Goal: Information Seeking & Learning: Learn about a topic

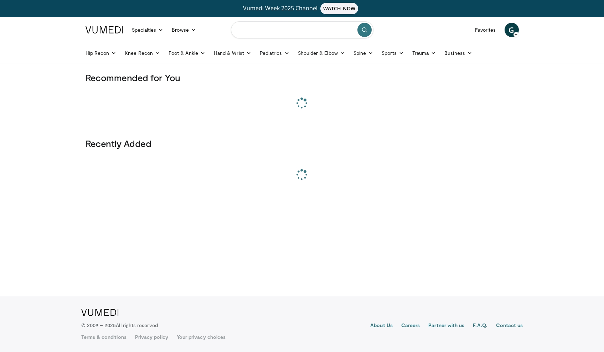
click at [281, 29] on input "Search topics, interventions" at bounding box center [302, 29] width 143 height 17
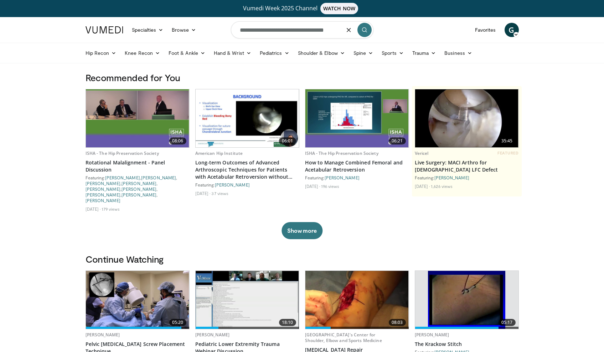
type input "**********"
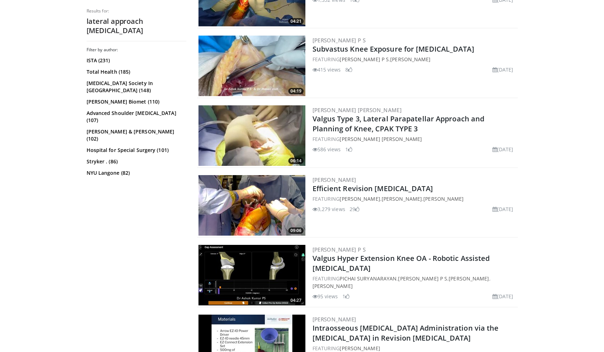
scroll to position [348, 0]
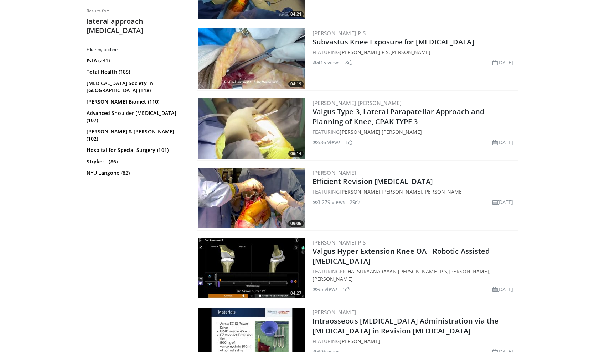
click at [250, 122] on img at bounding box center [251, 128] width 107 height 61
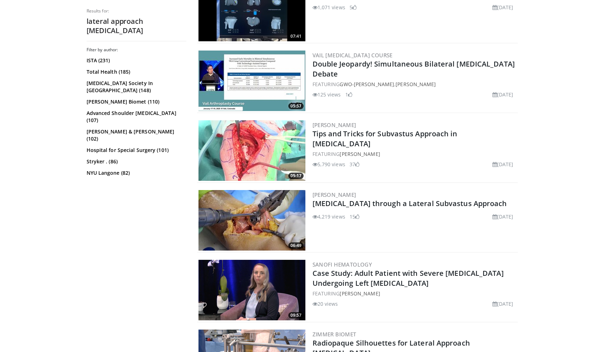
scroll to position [773, 0]
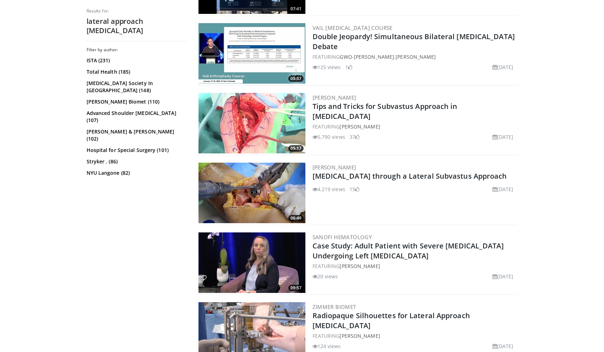
click at [252, 200] on img at bounding box center [251, 193] width 107 height 61
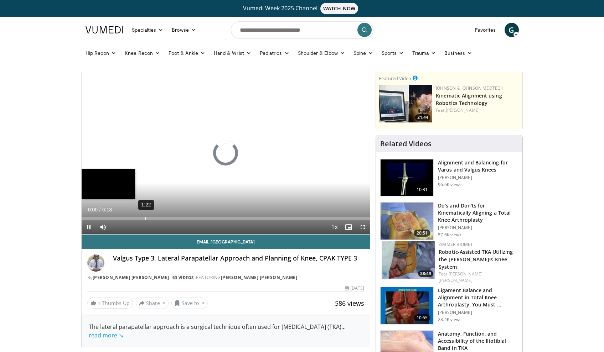
scroll to position [1, 0]
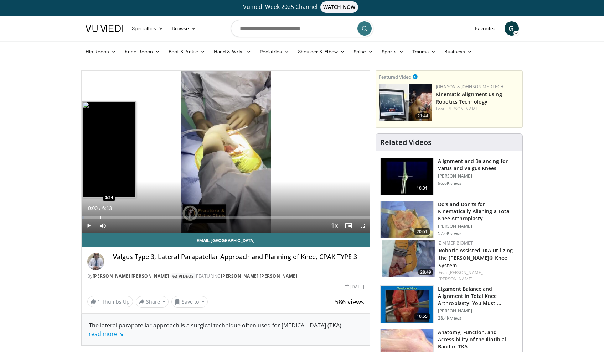
click at [100, 215] on div "Loaded : 1.07% 0:00 0:24" at bounding box center [226, 215] width 289 height 7
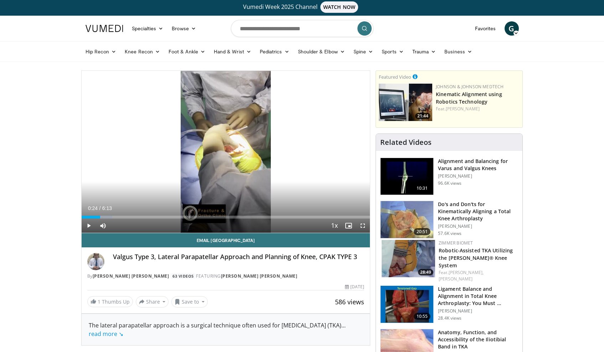
click at [88, 227] on span "Video Player" at bounding box center [89, 226] width 14 height 14
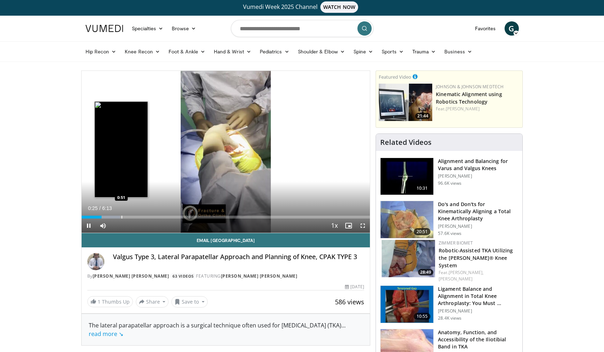
click at [122, 216] on div "Progress Bar" at bounding box center [122, 217] width 1 height 3
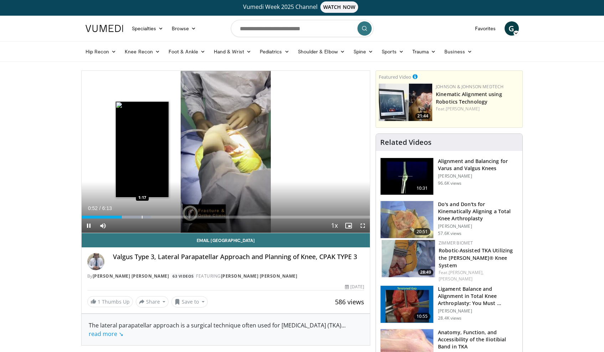
click at [142, 216] on div "Progress Bar" at bounding box center [142, 217] width 1 height 3
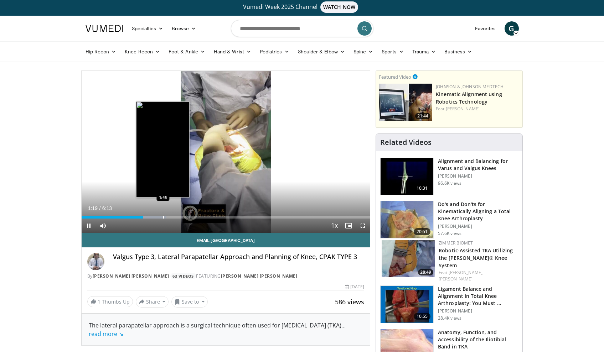
click at [164, 217] on div "Progress Bar" at bounding box center [163, 217] width 1 height 3
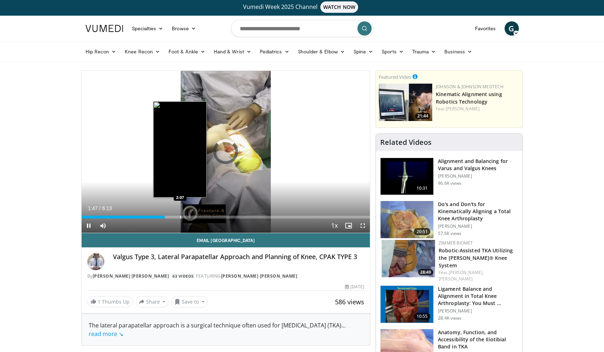
click at [180, 214] on div "Loaded : 29.43% 1:47 2:07" at bounding box center [226, 215] width 289 height 7
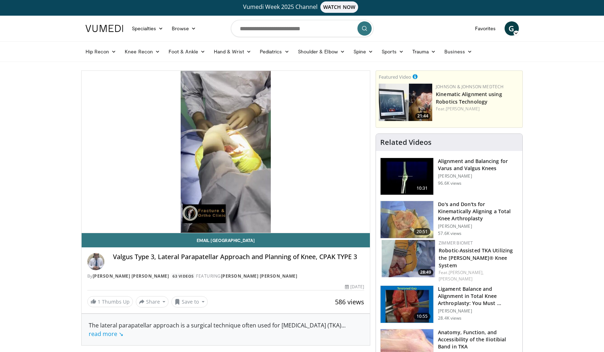
click at [181, 230] on div "Progress Bar" at bounding box center [180, 231] width 1 height 3
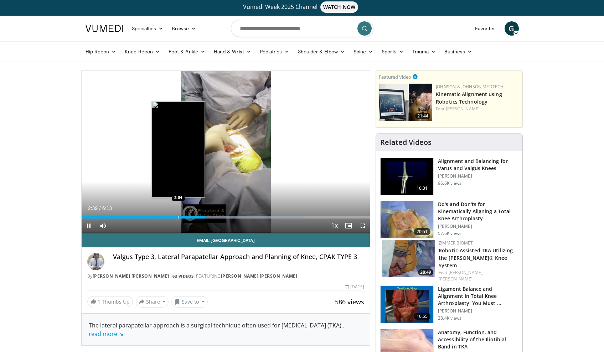
click at [179, 217] on div "Progress Bar" at bounding box center [178, 217] width 1 height 3
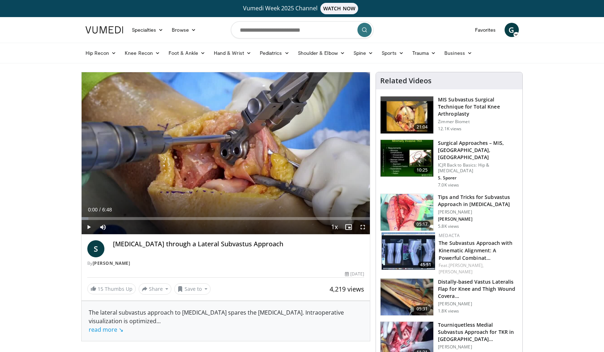
click at [85, 228] on span "Video Player" at bounding box center [89, 227] width 14 height 14
click at [107, 218] on div "Progress Bar" at bounding box center [107, 218] width 1 height 3
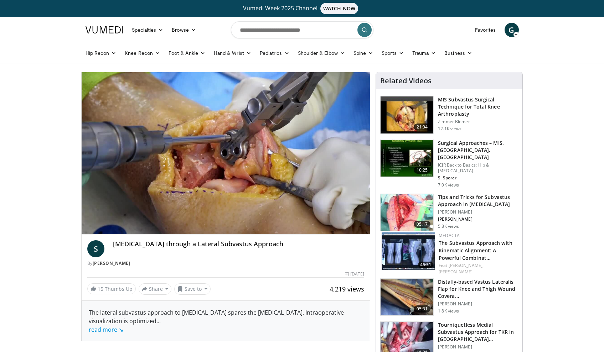
click at [255, 21] on form at bounding box center [302, 30] width 143 height 26
click at [255, 29] on input "Search topics, interventions" at bounding box center [302, 29] width 143 height 17
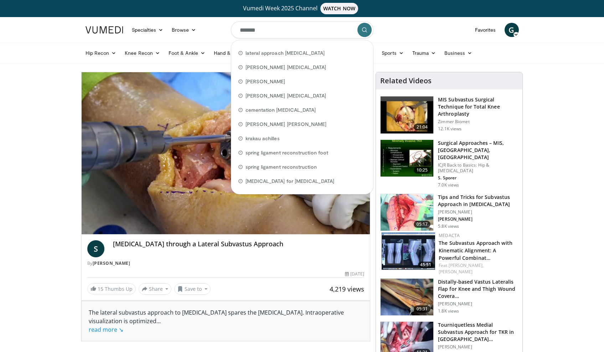
type input "********"
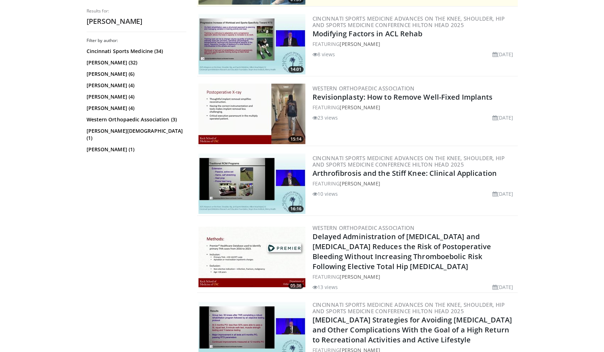
scroll to position [232, 0]
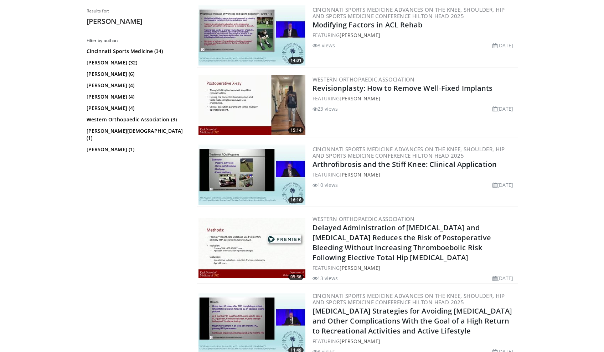
click at [352, 100] on link "[PERSON_NAME]" at bounding box center [360, 98] width 40 height 7
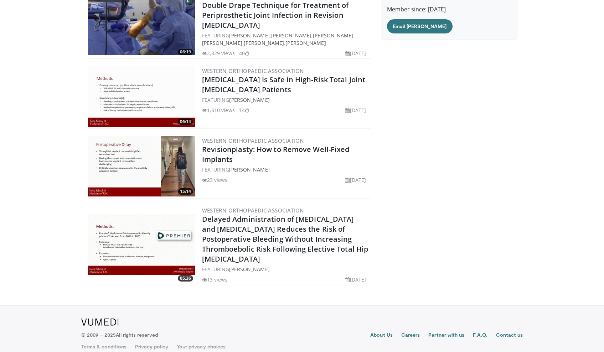
scroll to position [120, 0]
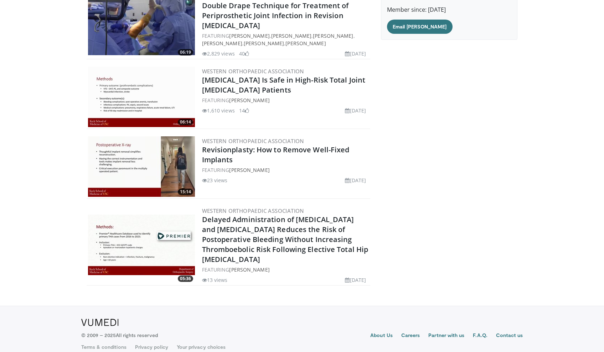
click at [153, 249] on img at bounding box center [141, 245] width 107 height 61
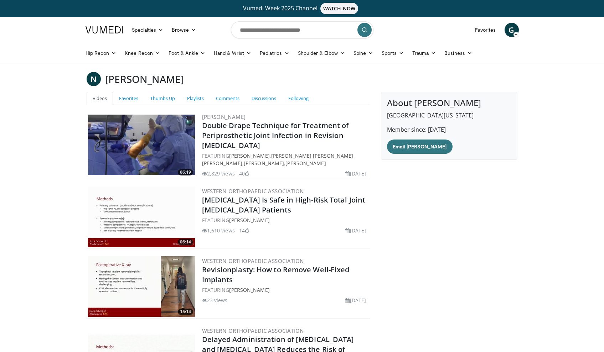
scroll to position [0, 0]
click at [139, 149] on img at bounding box center [141, 145] width 107 height 61
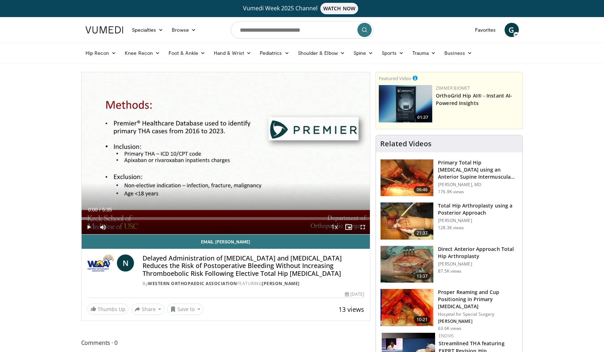
click at [91, 227] on span "Video Player" at bounding box center [89, 227] width 14 height 14
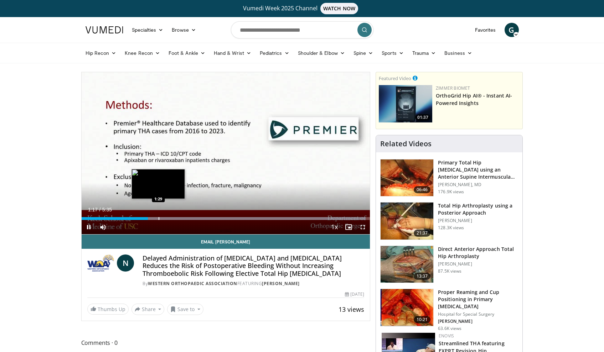
click at [158, 217] on div "Loaded : 98.48% 1:17 1:29" at bounding box center [226, 216] width 289 height 7
click at [181, 217] on div "Loaded : 99.98% 1:30 1:56" at bounding box center [226, 216] width 289 height 7
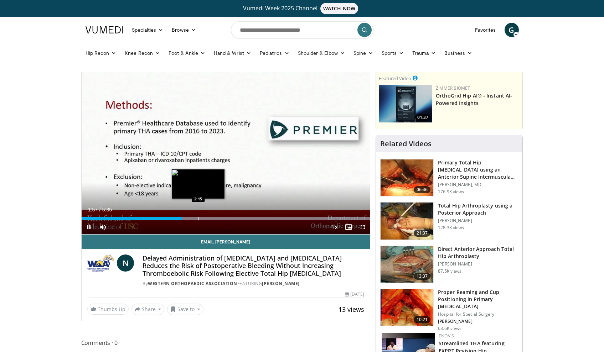
click at [198, 218] on div "Progress Bar" at bounding box center [198, 218] width 1 height 3
click at [222, 218] on div "Progress Bar" at bounding box center [222, 218] width 1 height 3
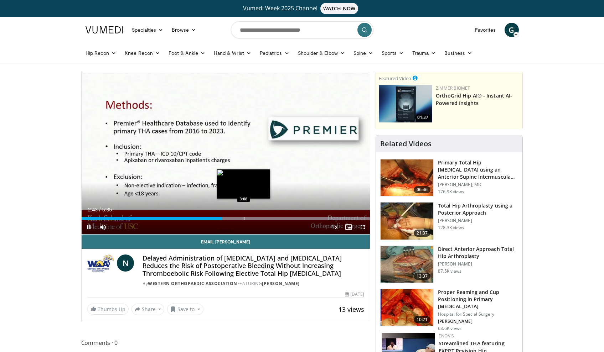
click at [244, 218] on div "Progress Bar" at bounding box center [244, 218] width 1 height 3
click at [272, 221] on div "10 seconds Tap to unmute" at bounding box center [226, 153] width 289 height 162
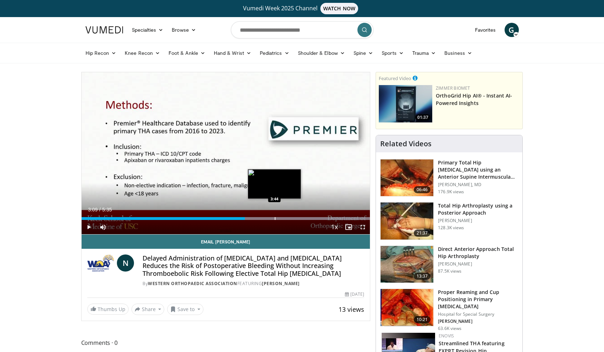
click at [275, 219] on div "Progress Bar" at bounding box center [275, 218] width 1 height 3
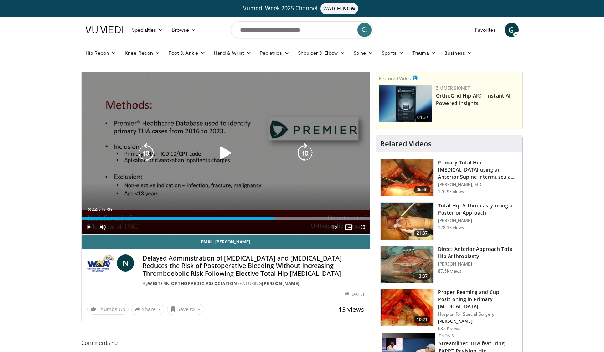
click at [294, 177] on div "10 seconds Tap to unmute" at bounding box center [226, 153] width 289 height 162
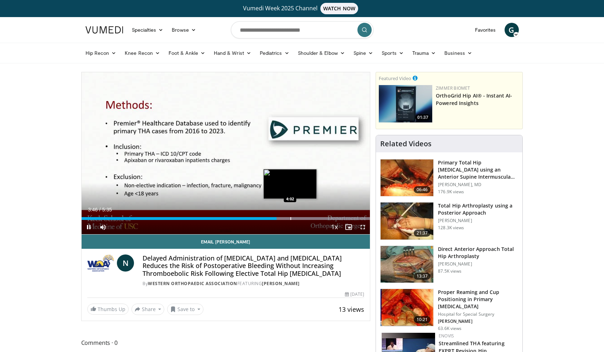
click at [291, 217] on div "Progress Bar" at bounding box center [290, 218] width 1 height 3
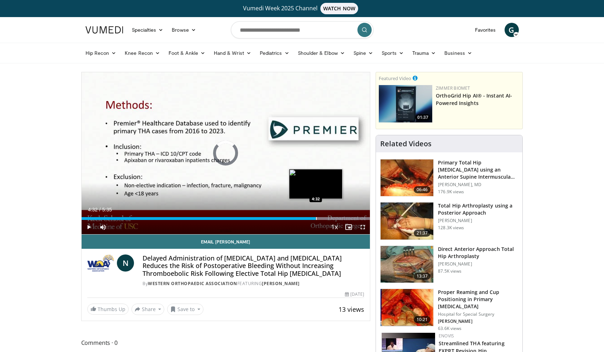
click at [316, 218] on div "Progress Bar" at bounding box center [316, 218] width 1 height 3
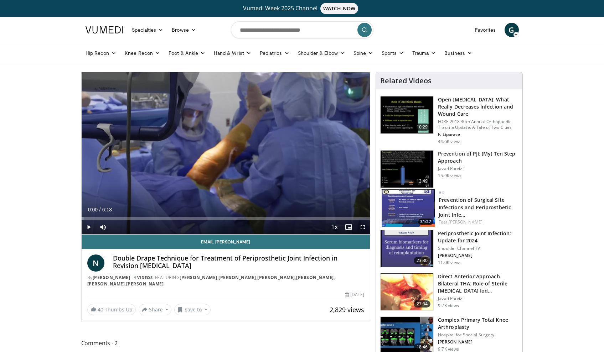
click at [89, 227] on span "Video Player" at bounding box center [89, 227] width 14 height 14
click at [100, 218] on div "Progress Bar" at bounding box center [100, 218] width 1 height 3
click at [121, 218] on div "Progress Bar" at bounding box center [121, 218] width 1 height 3
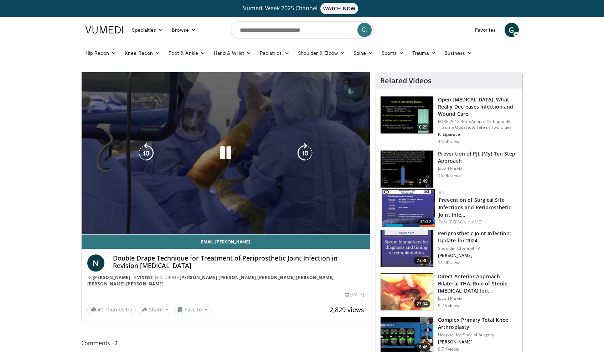
click at [139, 219] on video-js "**********" at bounding box center [226, 153] width 289 height 162
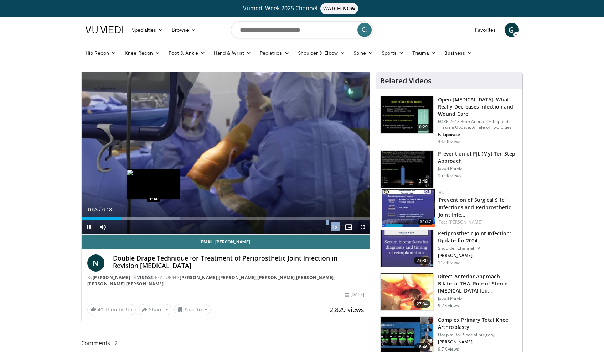
click at [153, 214] on div "Loaded : 34.33% 0:53 1:34" at bounding box center [226, 216] width 289 height 7
click at [170, 219] on div "Progress Bar" at bounding box center [170, 218] width 1 height 3
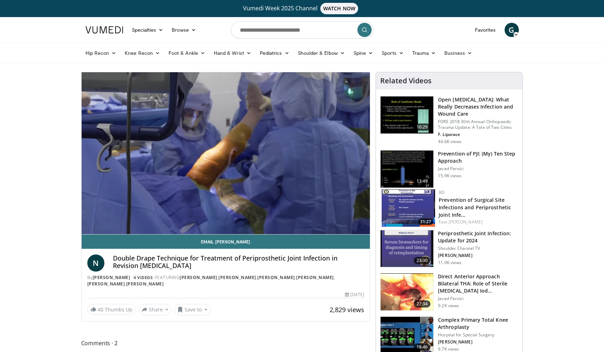
click at [197, 232] on video-js "**********" at bounding box center [226, 153] width 289 height 162
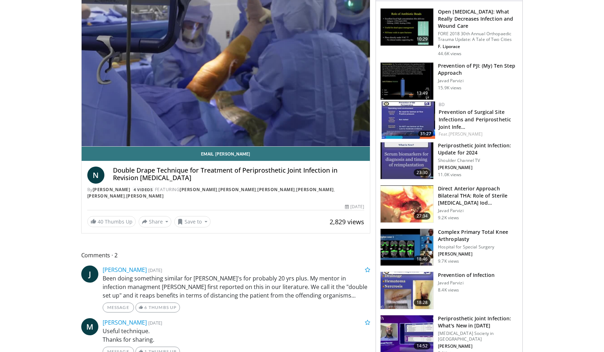
scroll to position [107, 0]
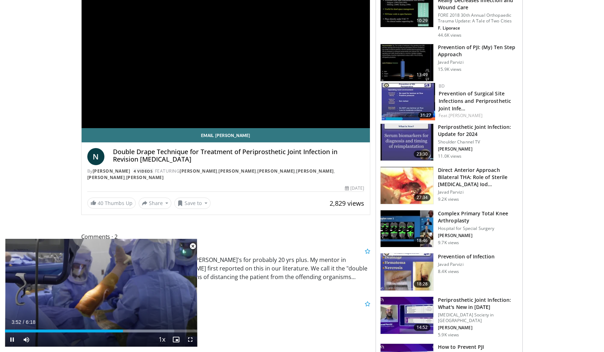
click at [195, 245] on span "Video Player" at bounding box center [193, 246] width 14 height 14
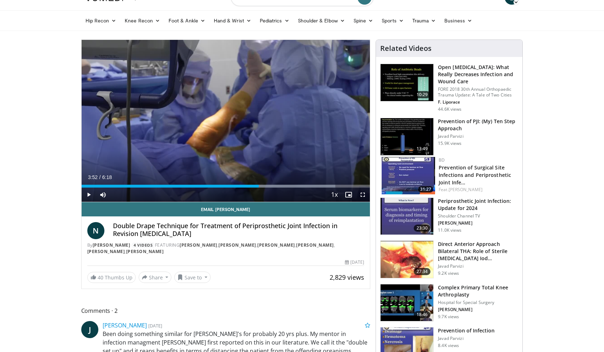
scroll to position [30, 0]
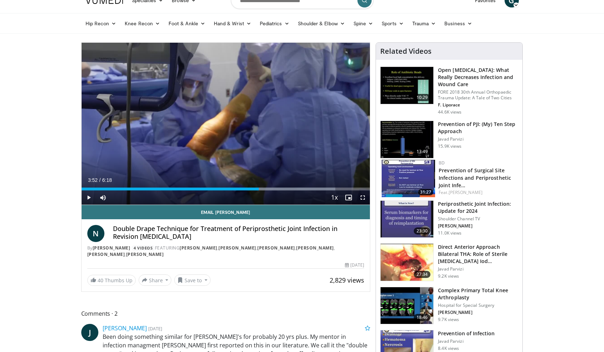
click at [90, 196] on span "Video Player" at bounding box center [89, 198] width 14 height 14
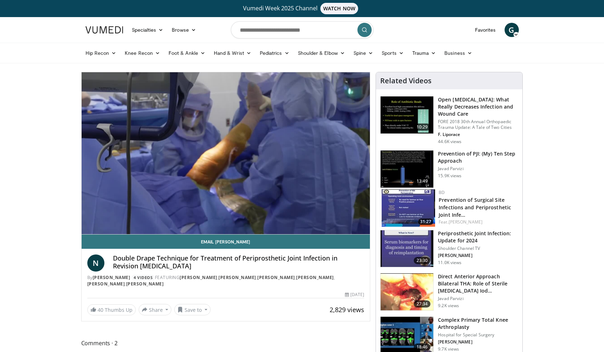
scroll to position [0, 0]
